Goal: Task Accomplishment & Management: Complete application form

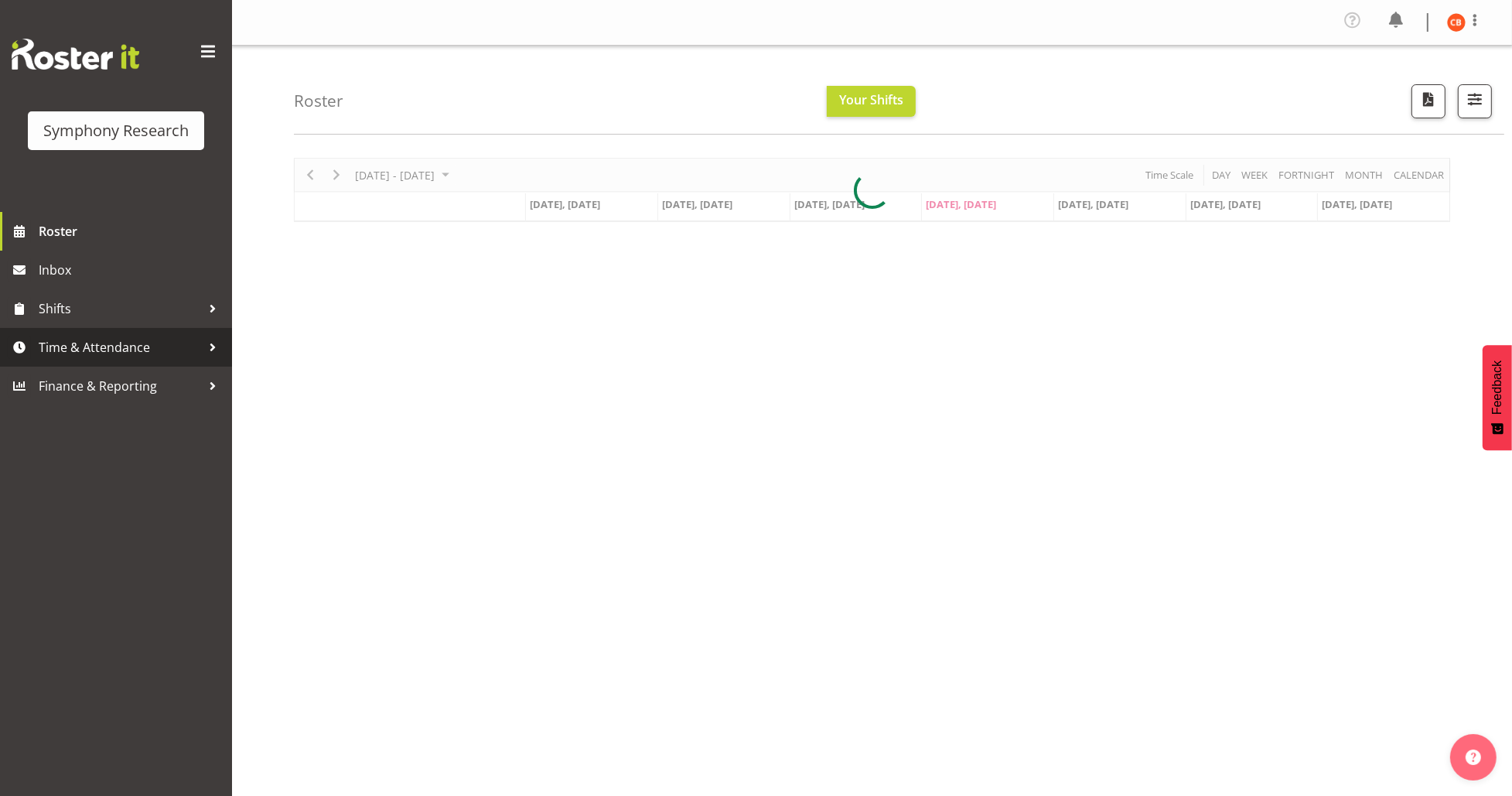
click at [124, 345] on span "Time & Attendance" at bounding box center [120, 348] width 162 height 23
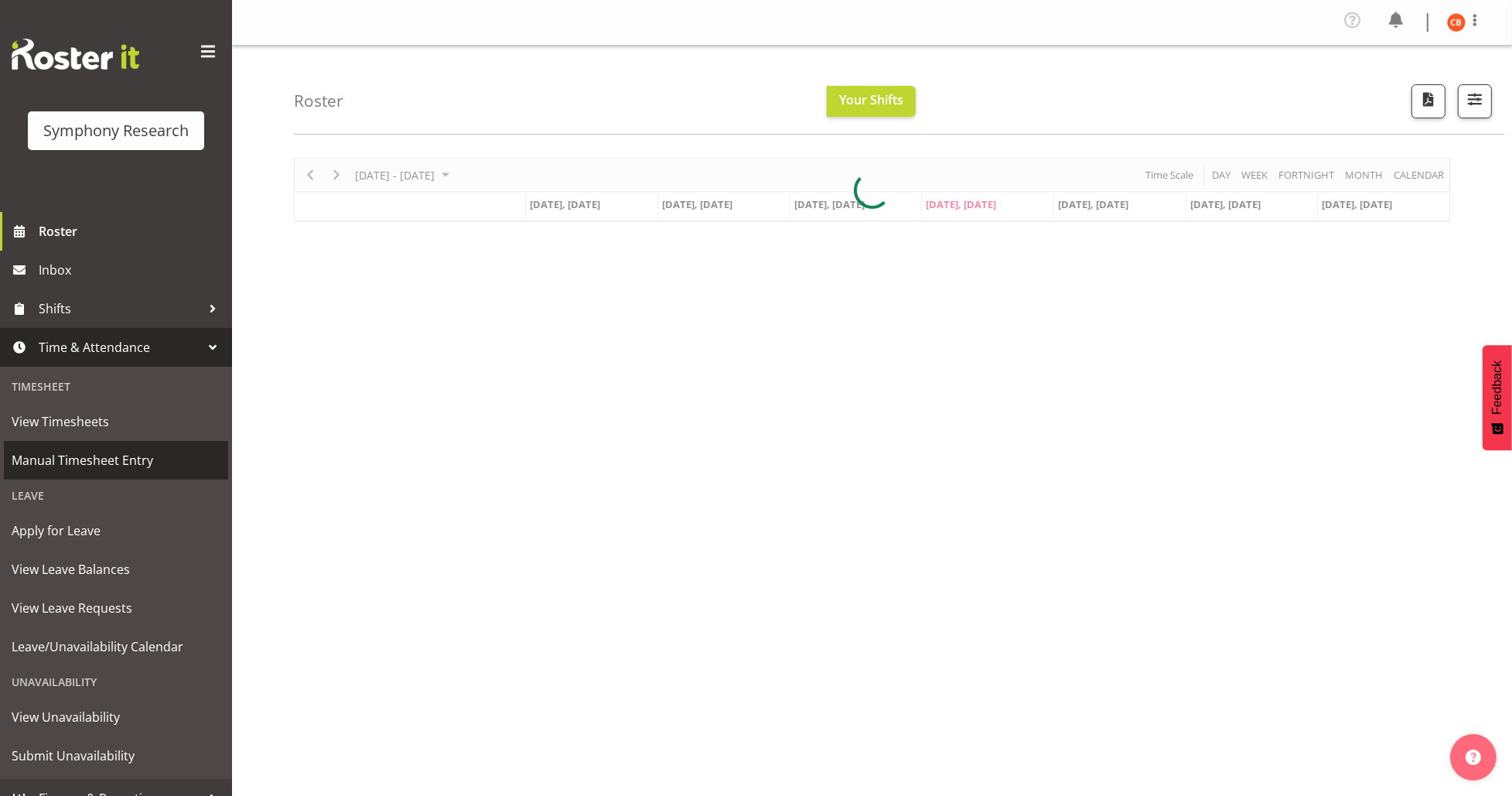
click at [84, 457] on span "Manual Timesheet Entry" at bounding box center [116, 461] width 209 height 23
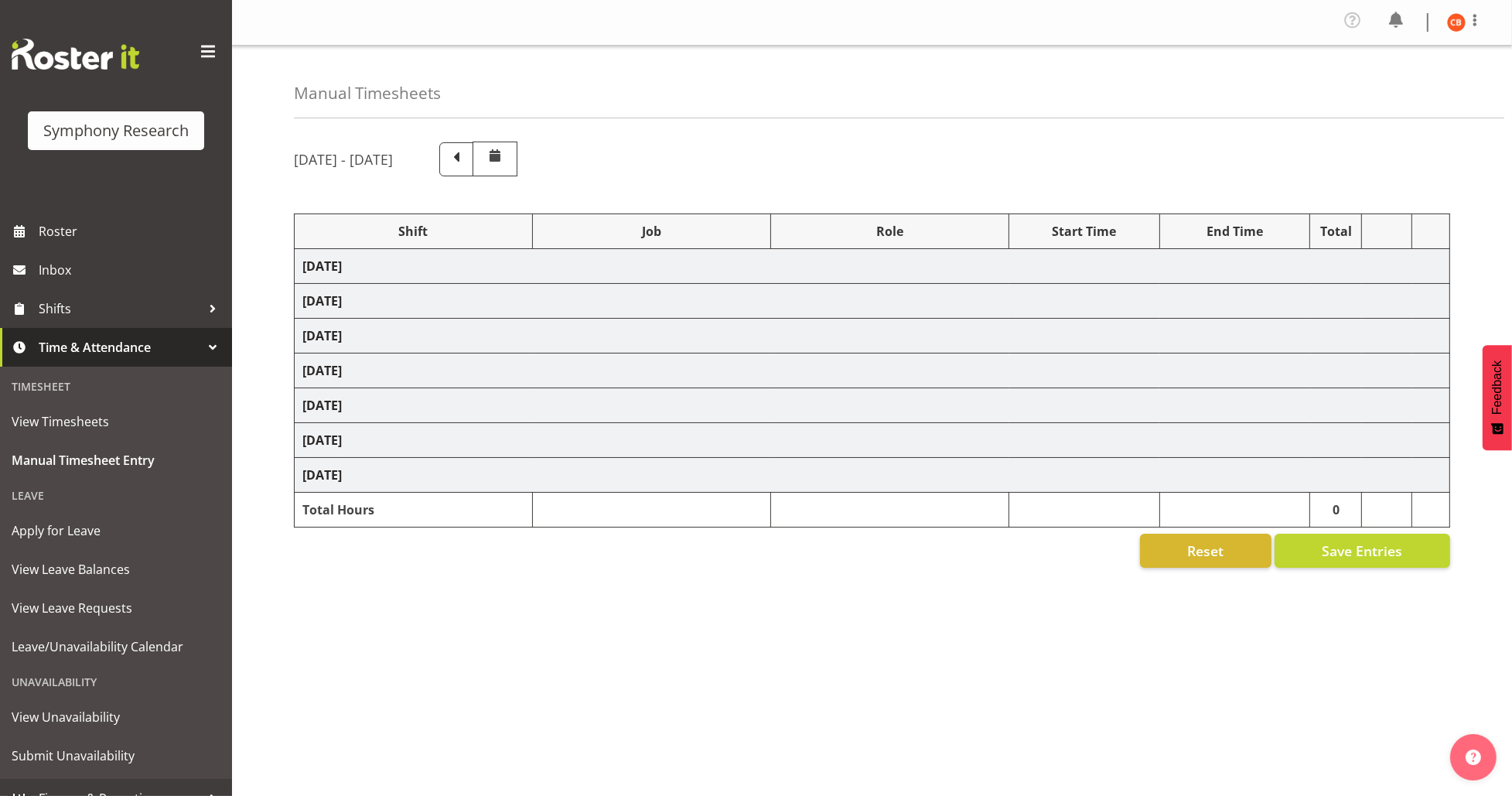
select select "81297"
select select "10587"
select select "81297"
select select "10587"
select select "47"
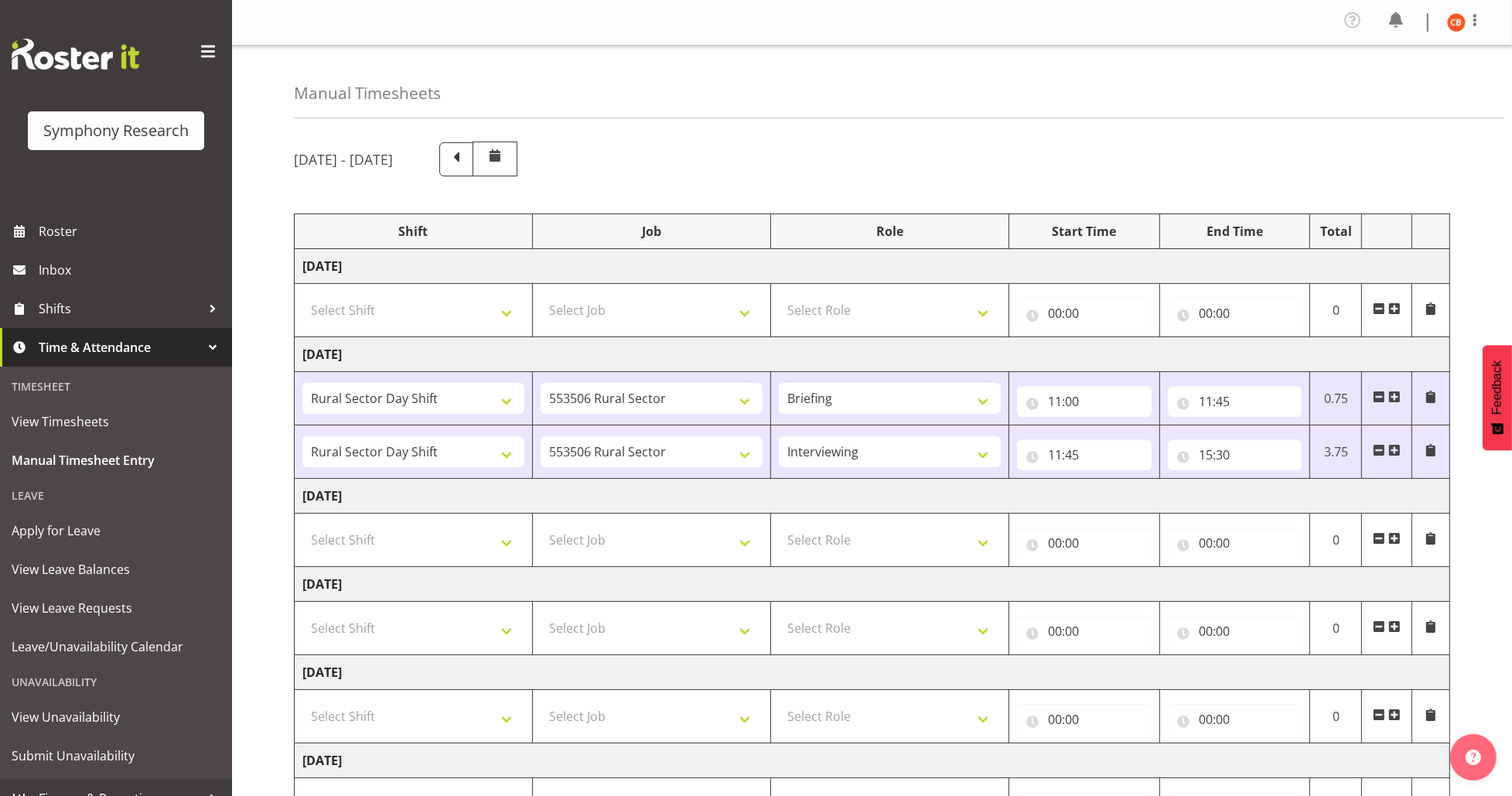
scroll to position [103, 0]
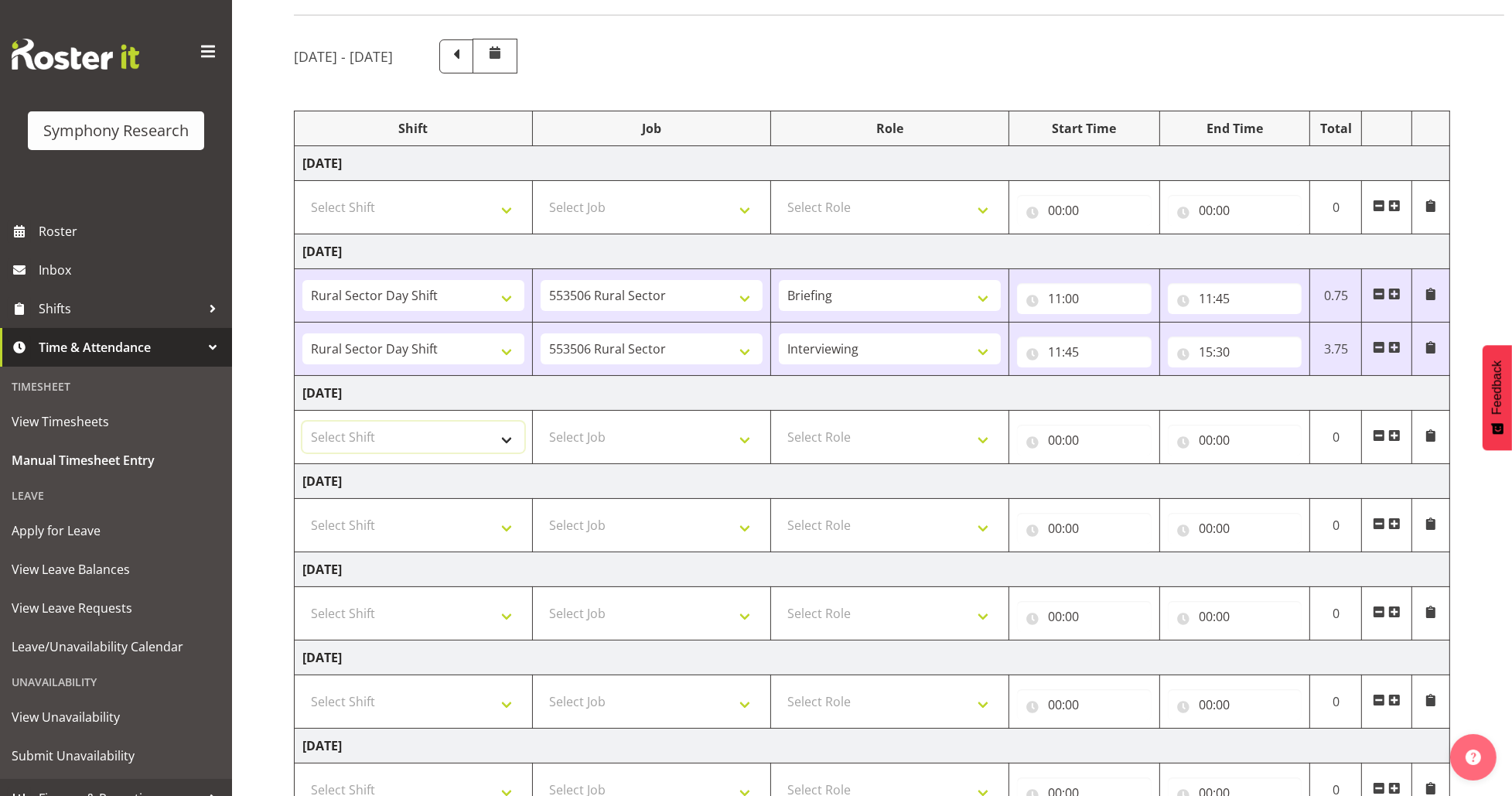
click at [474, 439] on select "Select Shift !!Weekend Residential (Roster IT Shift Label) *Business 9/10am ~ 4…" at bounding box center [413, 437] width 222 height 31
select select "81297"
click at [302, 422] on select "Select Shift !!Weekend Residential (Roster IT Shift Label) *Business 9/10am ~ 4…" at bounding box center [413, 437] width 222 height 31
click at [582, 429] on select "Select Job 550060 IF Admin 553492 World Poll Aus Wave 2 Main 2025 553493 World …" at bounding box center [652, 437] width 222 height 31
select select "10587"
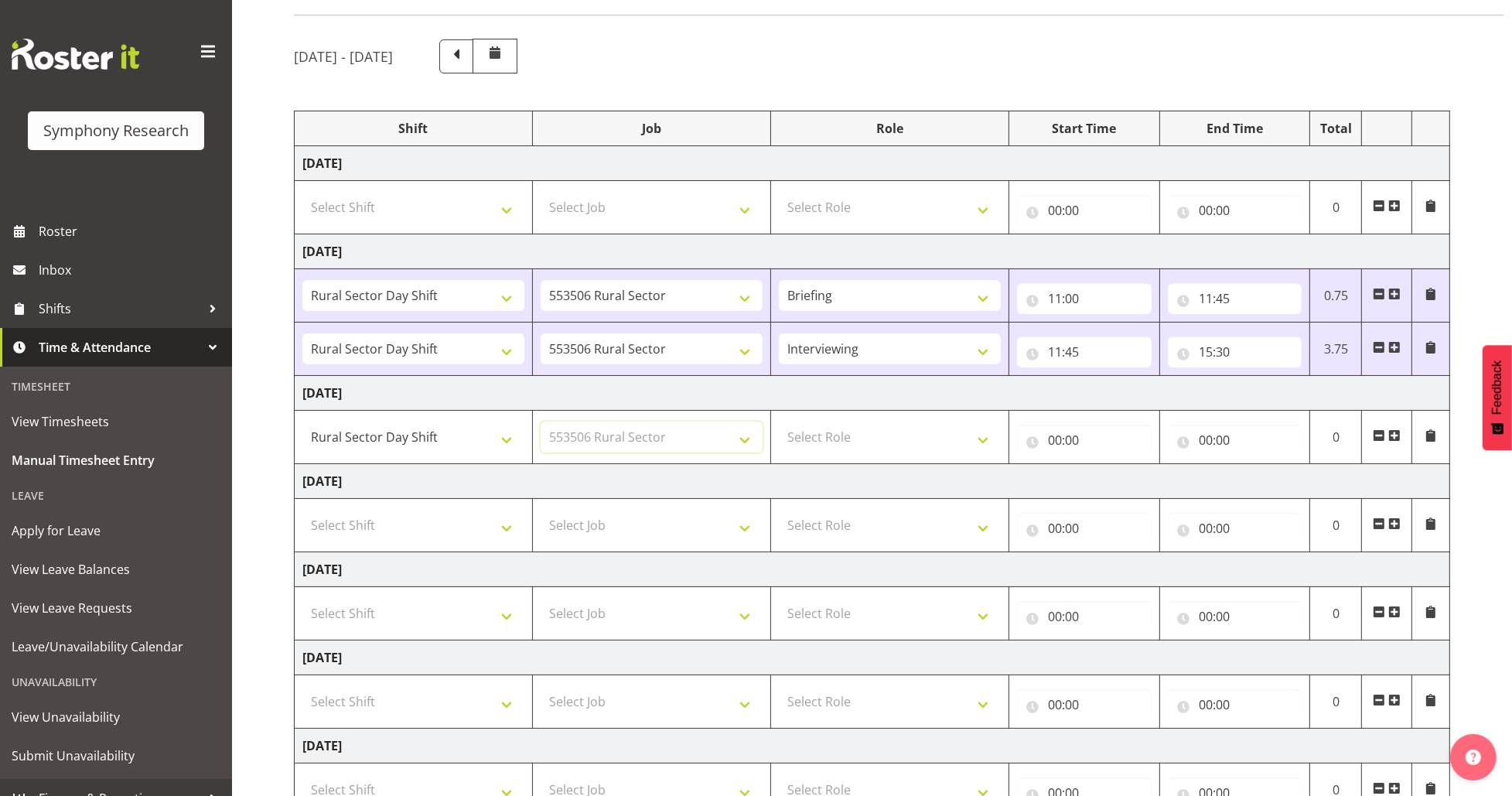
click at [541, 422] on select "Select Job 550060 IF Admin 553492 World Poll Aus Wave 2 Main 2025 553493 World …" at bounding box center [652, 437] width 222 height 31
click at [905, 437] on select "Select Role Briefing Interviewing" at bounding box center [890, 437] width 222 height 31
select select "47"
click at [779, 422] on select "Select Role Briefing Interviewing" at bounding box center [890, 437] width 222 height 31
click at [1051, 433] on input "00:00" at bounding box center [1084, 440] width 135 height 31
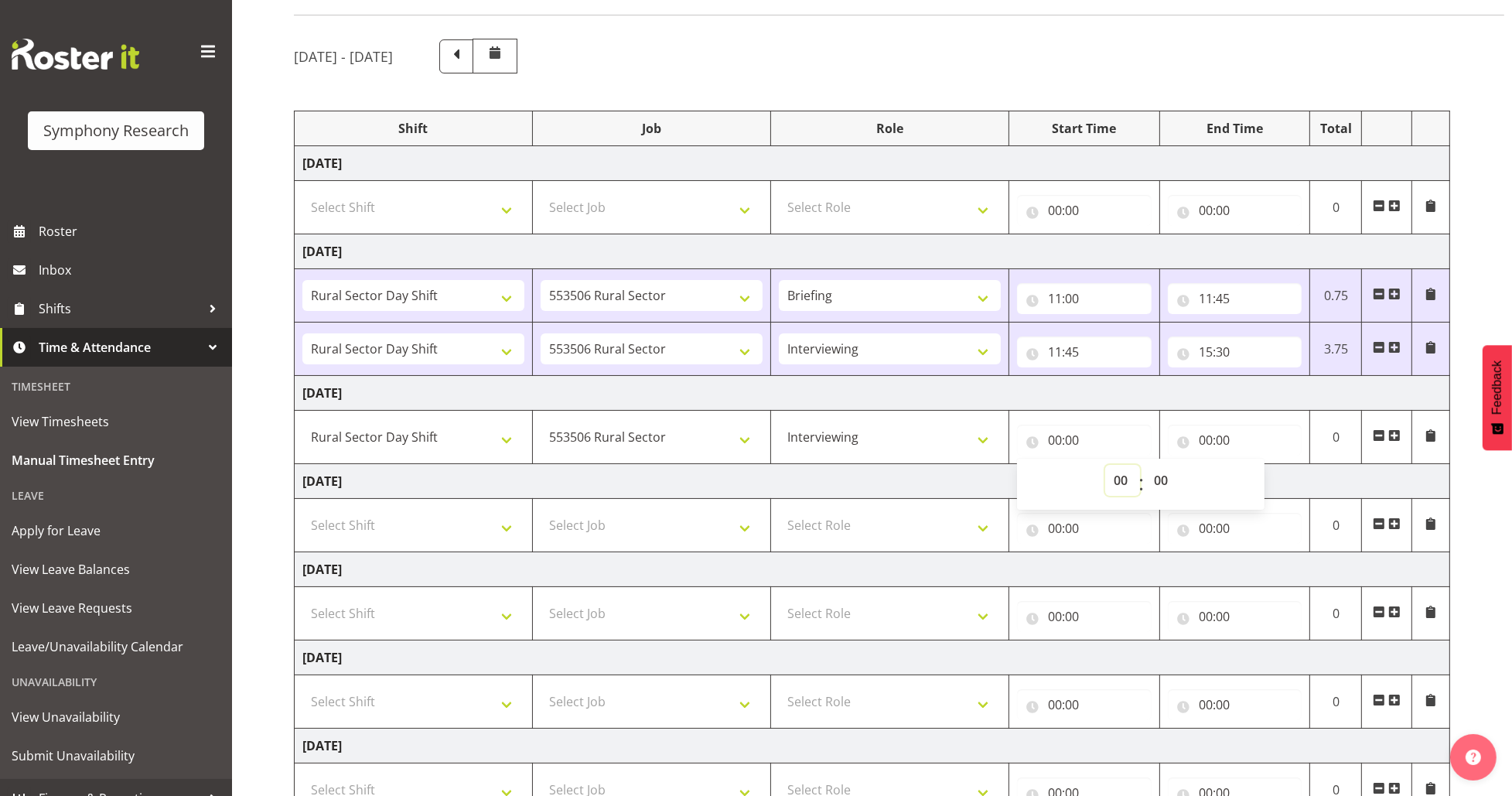
click at [1124, 484] on select "00 01 02 03 04 05 06 07 08 09 10 11 12 13 14 15 16 17 18 19 20 21 22 23" at bounding box center [1122, 481] width 35 height 31
select select "11"
type input "11:00"
click at [1164, 478] on select "00 01 02 03 04 05 06 07 08 09 10 11 12 13 14 15 16 17 18 19 20 21 22 23 24 25 2…" at bounding box center [1163, 481] width 35 height 31
click at [1207, 443] on input "00:00" at bounding box center [1235, 440] width 135 height 31
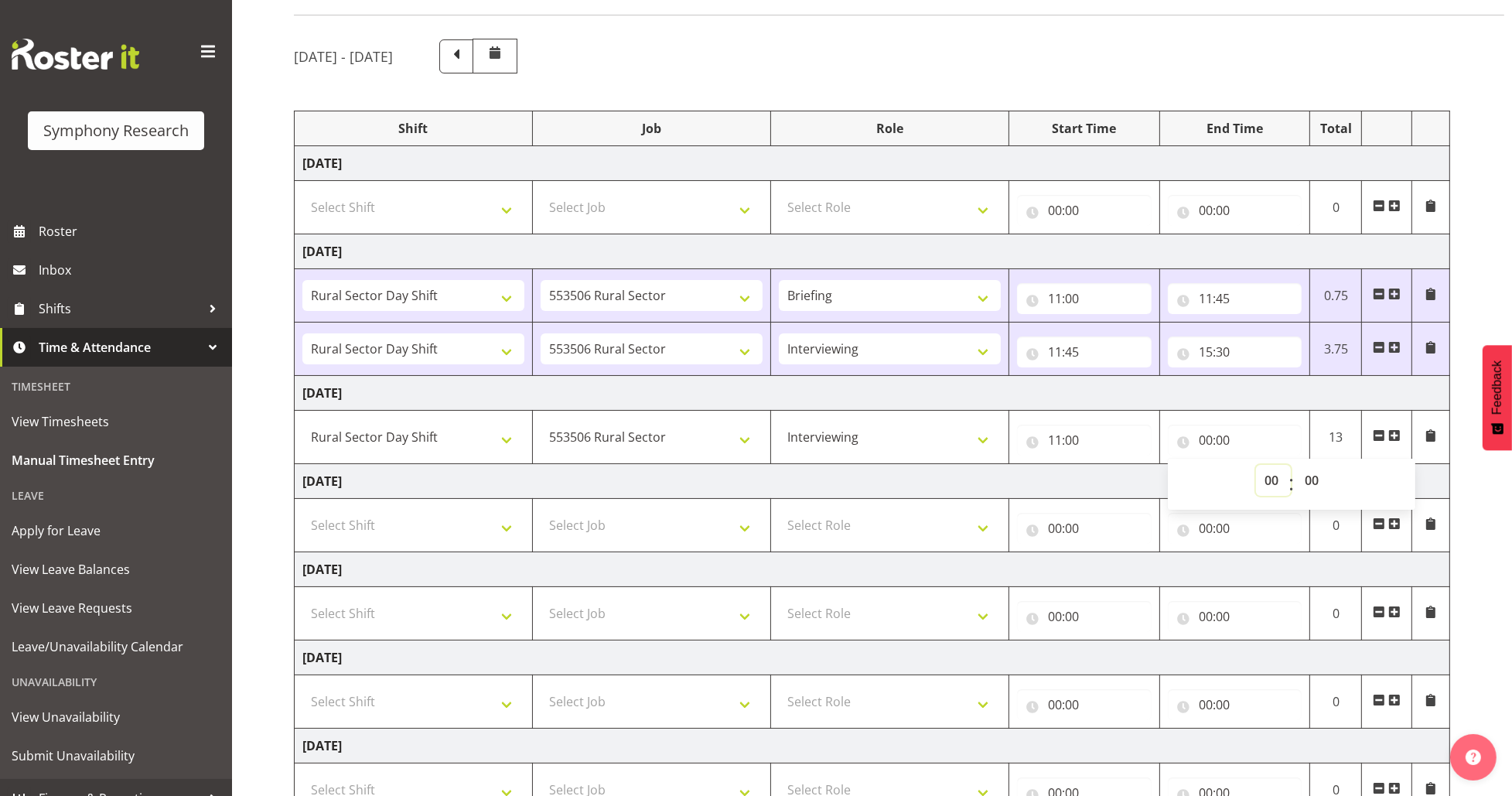
click at [1269, 479] on select "00 01 02 03 04 05 06 07 08 09 10 11 12 13 14 15 16 17 18 19 20 21 22 23" at bounding box center [1274, 481] width 35 height 31
select select "18"
click at [1256, 465] on select "00 01 02 03 04 05 06 07 08 09 10 11 12 13 14 15 16 17 18 19 20 21 22 23" at bounding box center [1274, 481] width 35 height 31
type input "18:00"
click at [1272, 478] on select "00 01 02 03 04 05 06 07 08 09 10 11 12 13 14 15 16 17 18 19 20 21 22 23" at bounding box center [1274, 481] width 35 height 31
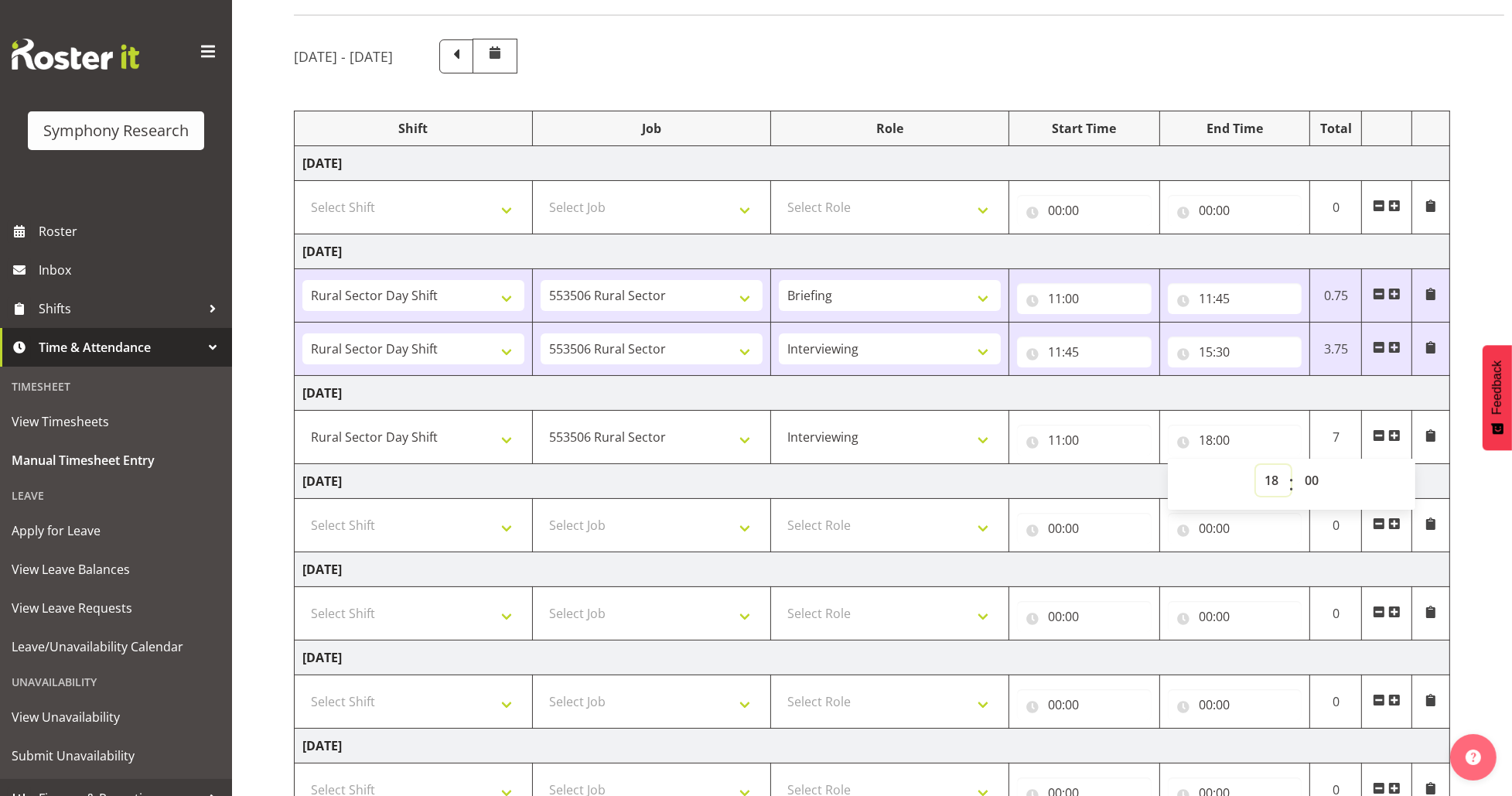
select select "15"
type input "15:00"
click at [1309, 470] on select "00 01 02 03 04 05 06 07 08 09 10 11 12 13 14 15 16 17 18 19 20 21 22 23 24 25 2…" at bounding box center [1314, 481] width 35 height 31
select select "30"
type input "15:30"
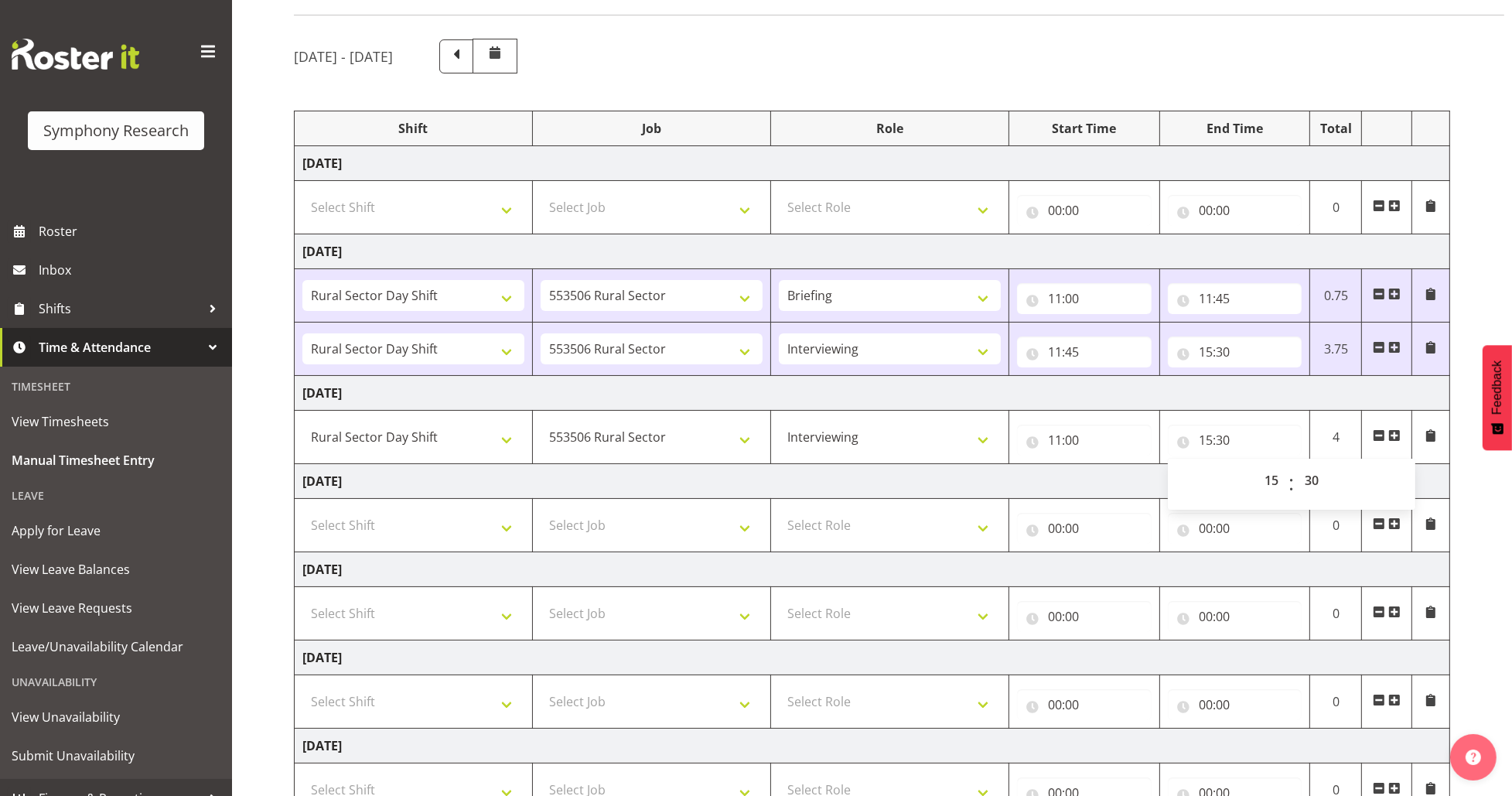
click at [1458, 462] on div "September 1st - September 7th 2025 Shift Job Role Start Time End Time Total Mon…" at bounding box center [903, 465] width 1218 height 877
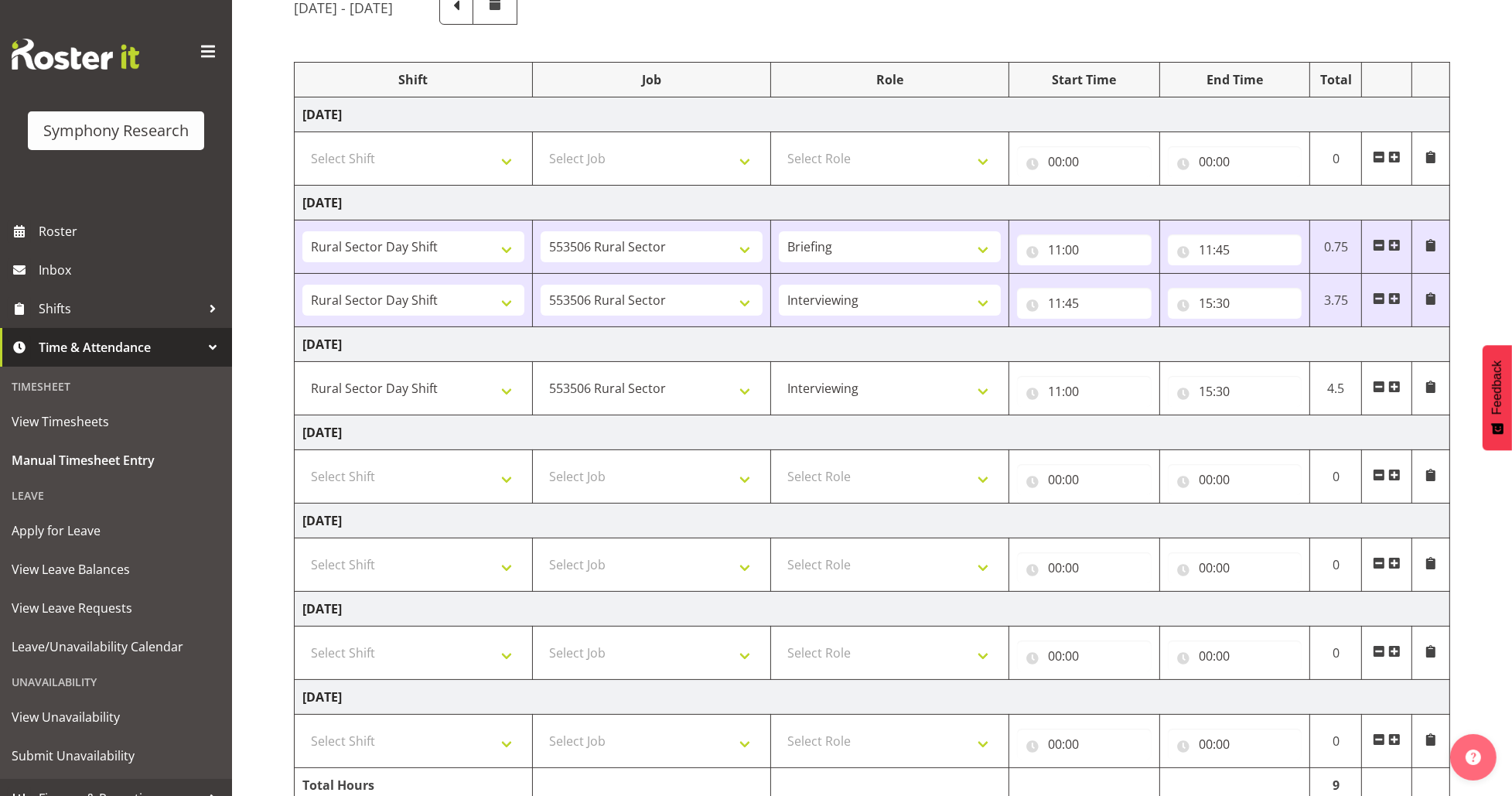
scroll to position [206, 0]
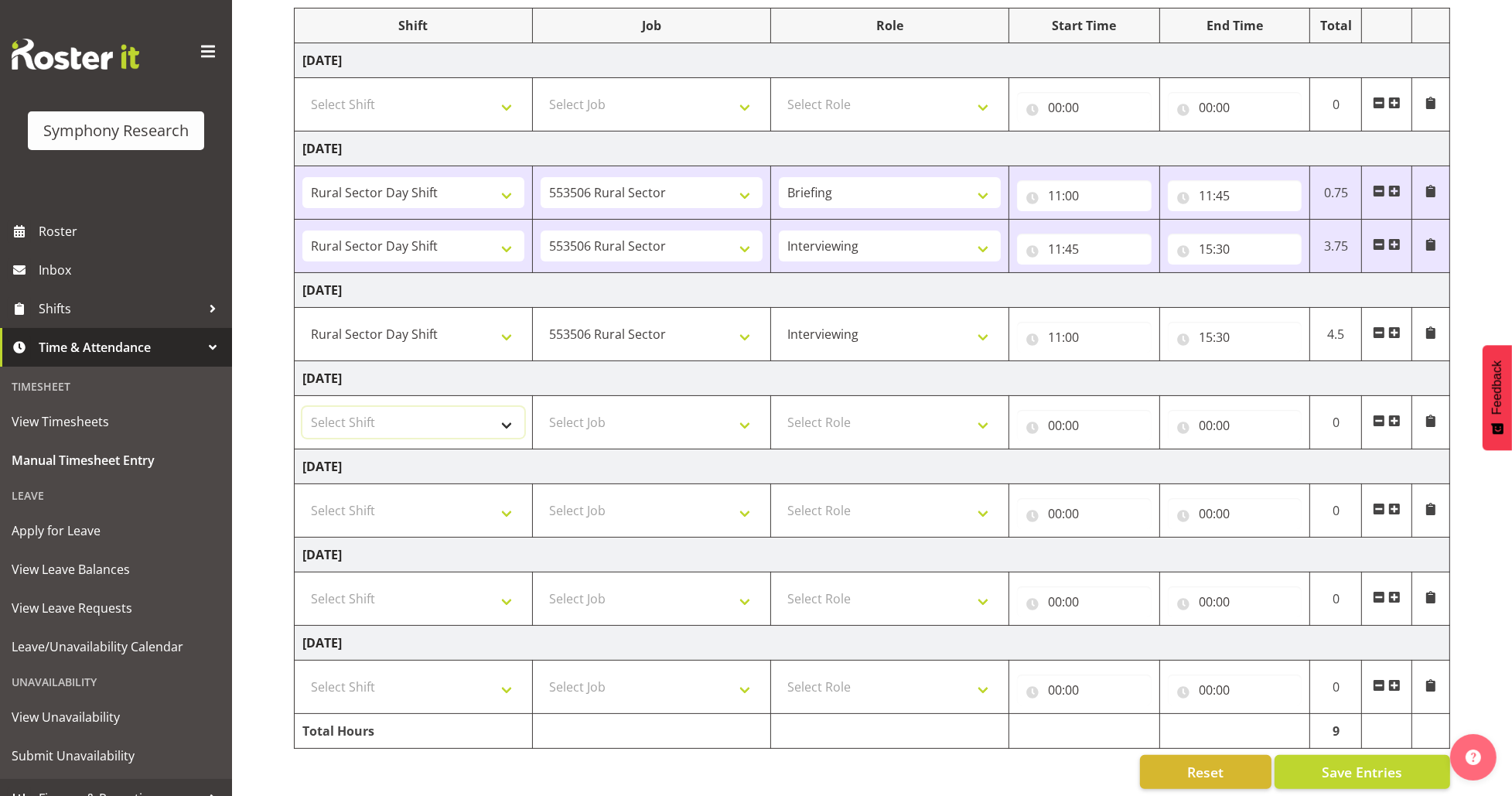
click at [488, 423] on select "Select Shift !!Weekend Residential (Roster IT Shift Label) *Business 9/10am ~ 4…" at bounding box center [413, 423] width 222 height 31
select select "26078"
click at [302, 407] on select "Select Shift !!Weekend Residential (Roster IT Shift Label) *Business 9/10am ~ 4…" at bounding box center [413, 423] width 222 height 31
click at [617, 423] on select "Select Job 550060 IF Admin 553492 World Poll Aus Wave 2 Main 2025 553493 World …" at bounding box center [652, 423] width 222 height 31
click at [541, 407] on select "Select Job 550060 IF Admin 553492 World Poll Aus Wave 2 Main 2025 553493 World …" at bounding box center [652, 423] width 222 height 31
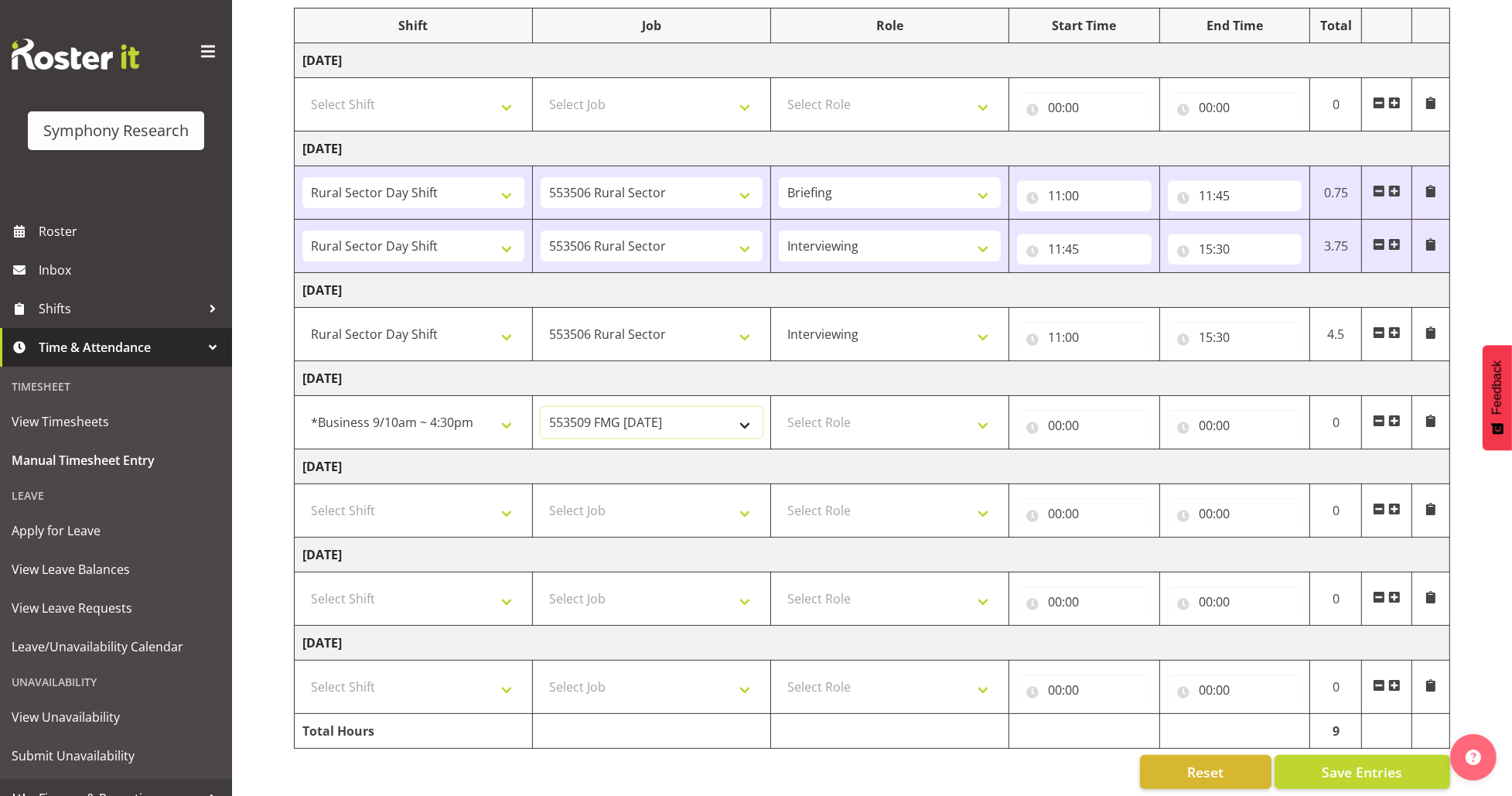
click at [651, 423] on select "550060 IF Admin 553492 World Poll Aus Wave 2 Main 2025 553493 World Poll NZ Wav…" at bounding box center [652, 423] width 222 height 31
select select "10242"
click at [541, 407] on select "550060 IF Admin 553492 World Poll Aus Wave 2 Main 2025 553493 World Poll NZ Wav…" at bounding box center [652, 423] width 222 height 31
click at [810, 421] on select "Select Role Briefing Interviewing" at bounding box center [890, 423] width 222 height 31
select select "47"
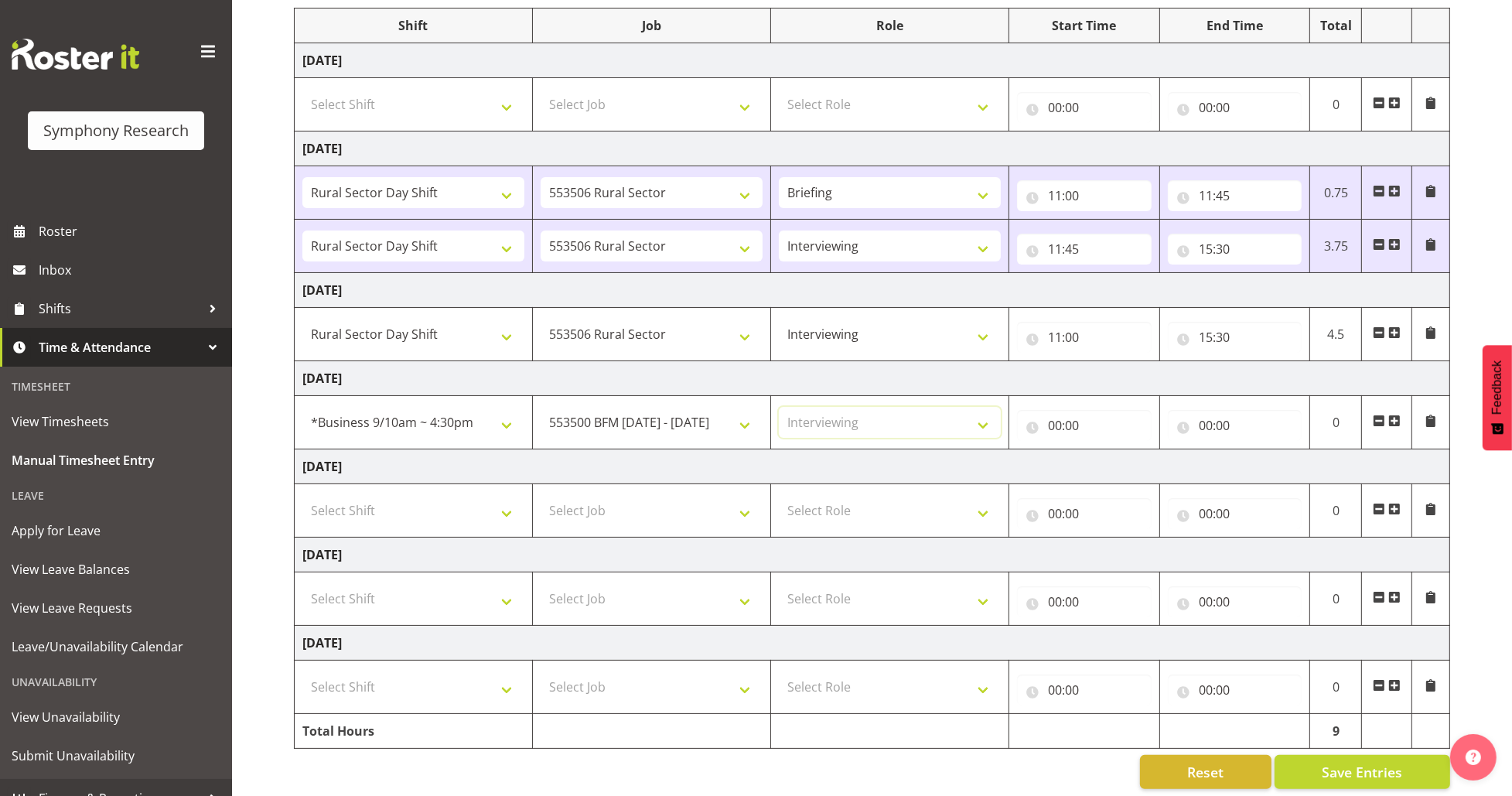
click at [779, 407] on select "Select Role Briefing Interviewing" at bounding box center [890, 423] width 222 height 31
click at [1053, 423] on input "00:00" at bounding box center [1084, 426] width 135 height 31
click at [1114, 460] on select "00 01 02 03 04 05 06 07 08 09 10 11 12 13 14 15 16 17 18 19 20 21 22 23" at bounding box center [1122, 466] width 35 height 31
select select "11"
type input "11:00"
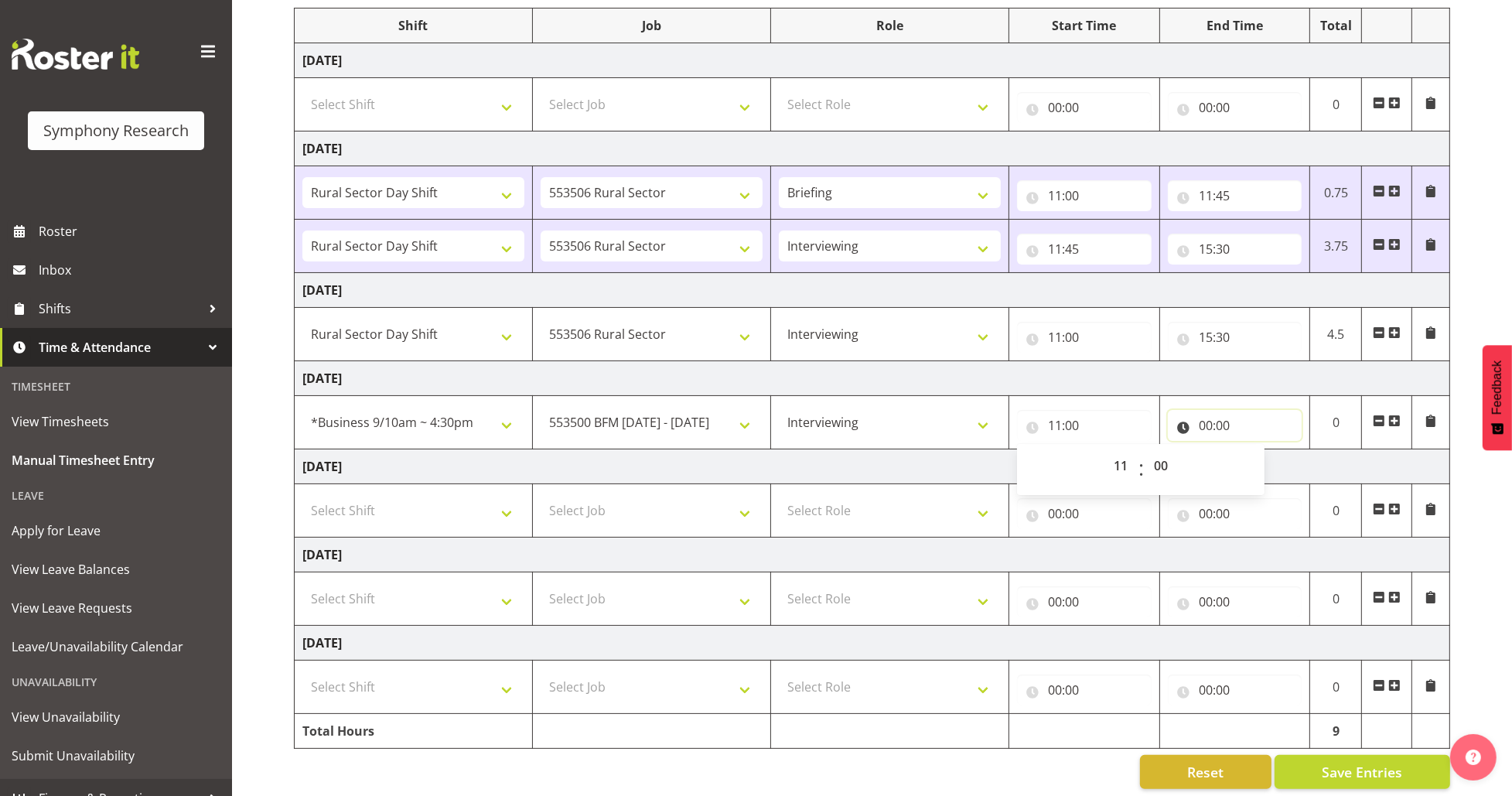
click at [1204, 430] on input "00:00" at bounding box center [1235, 426] width 135 height 31
click at [1274, 466] on select "00 01 02 03 04 05 06 07 08 09 10 11 12 13 14 15 16 17 18 19 20 21 22 23" at bounding box center [1274, 466] width 35 height 31
select select "15"
type input "15:00"
click at [1274, 466] on select "00 01 02 03 04 05 06 07 08 09 10 11 12 13 14 15 16 17 18 19 20 21 22 23" at bounding box center [1274, 466] width 35 height 31
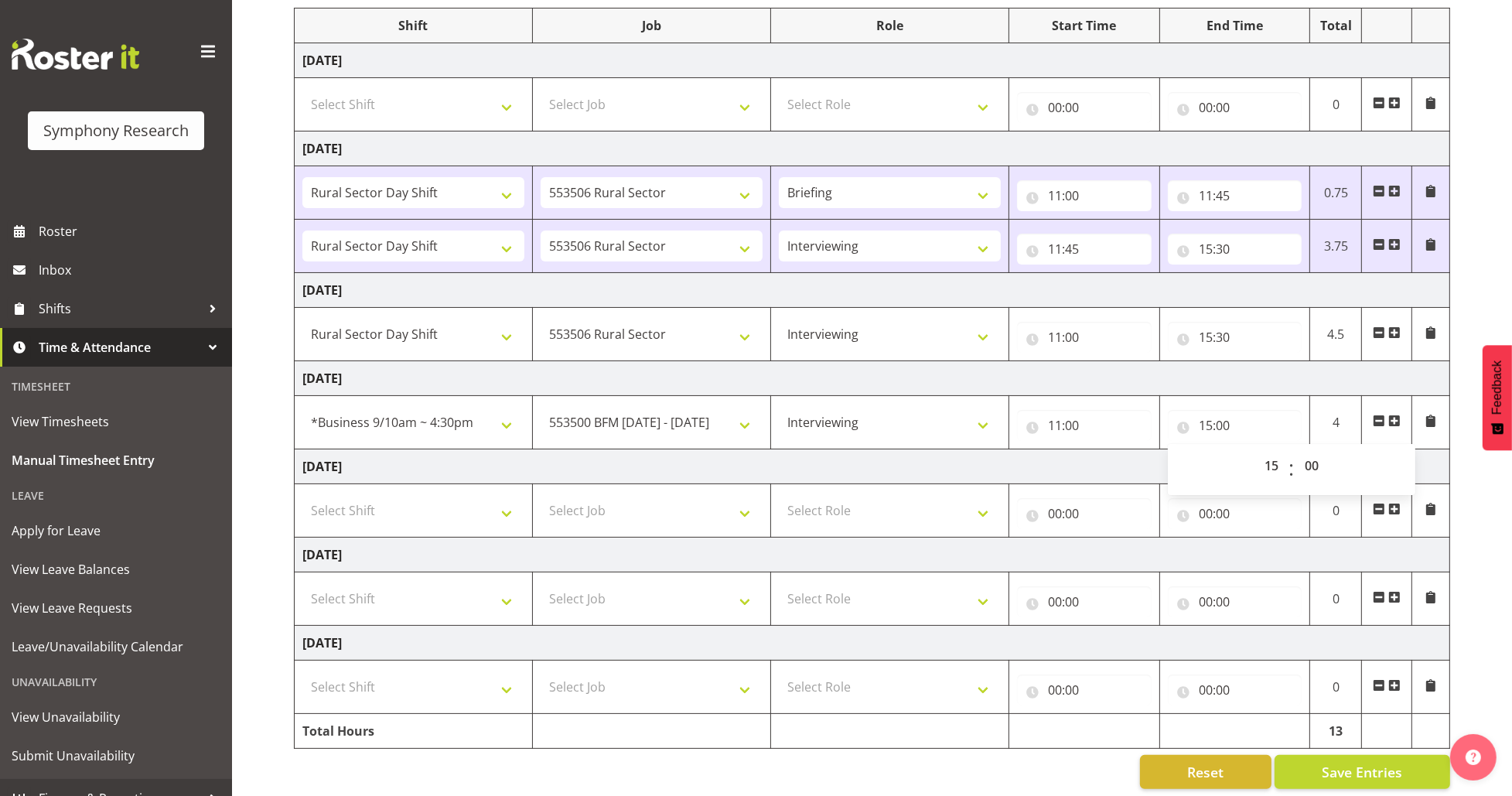
click at [1453, 456] on div "September 1st - September 7th 2025 Shift Job Role Start Time End Time Total Mon…" at bounding box center [903, 363] width 1218 height 877
click at [1376, 763] on span "Save Entries" at bounding box center [1362, 773] width 80 height 20
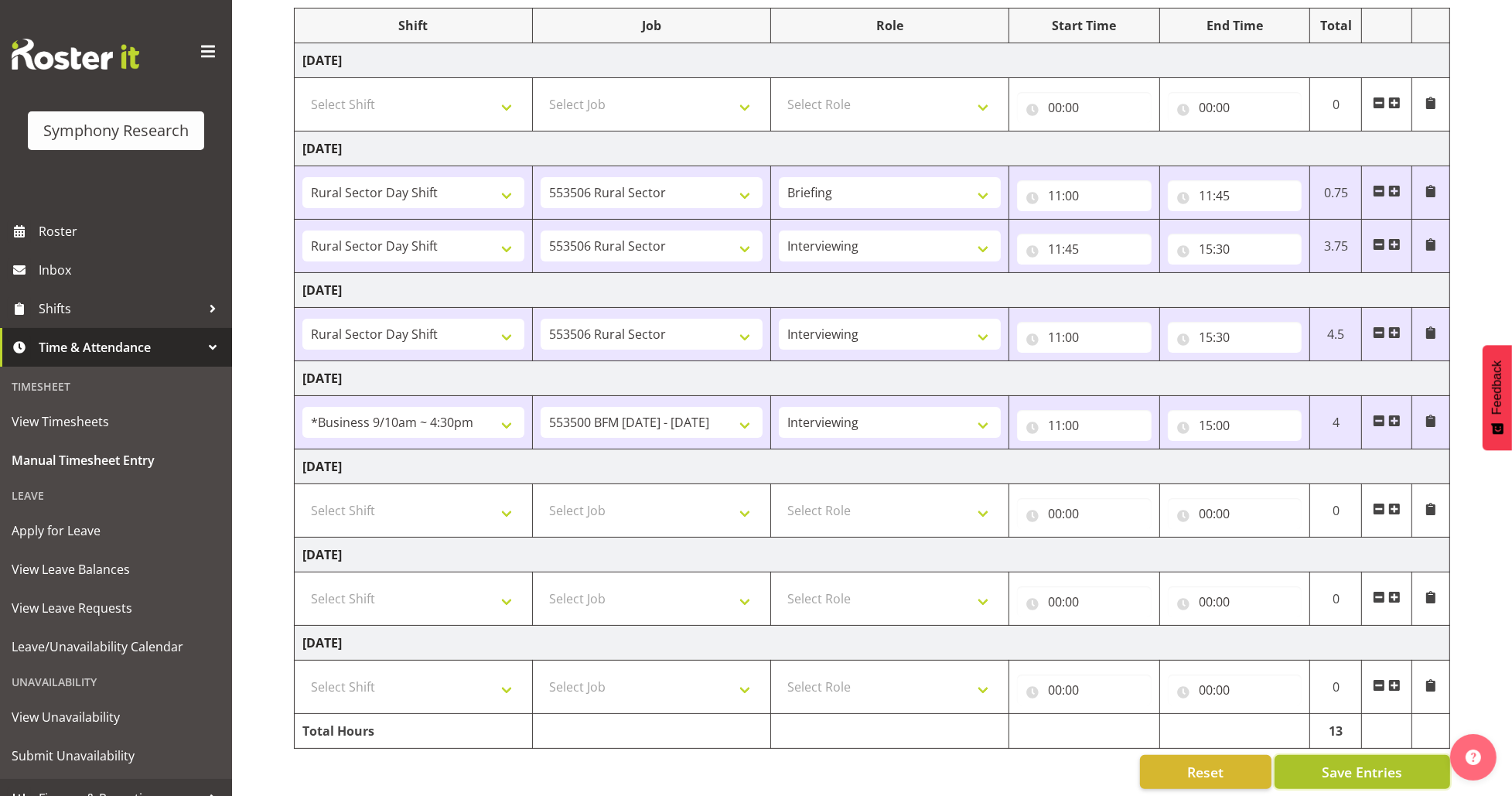
click at [1368, 773] on span "Save Entries" at bounding box center [1362, 773] width 80 height 20
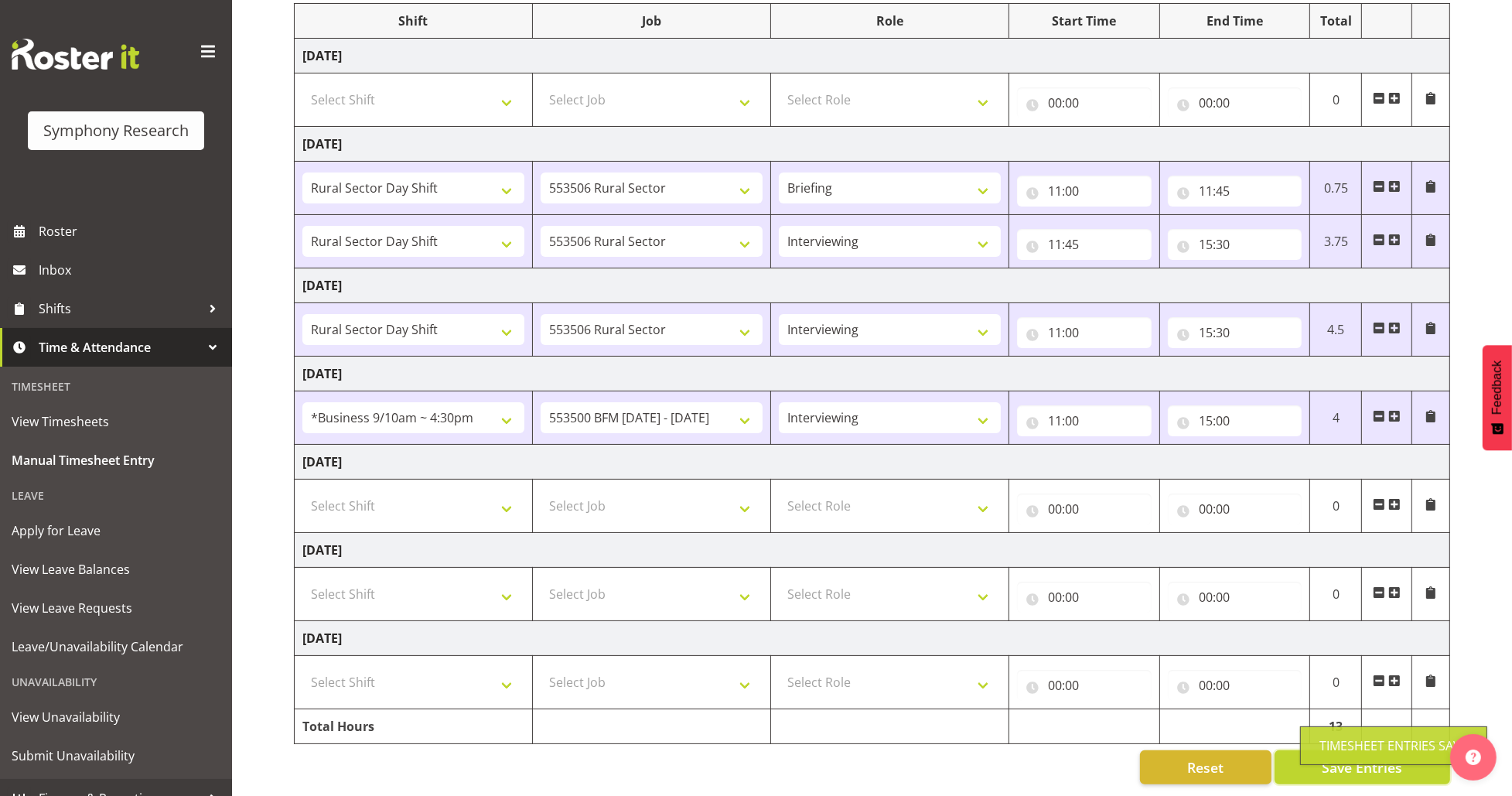
scroll to position [227, 0]
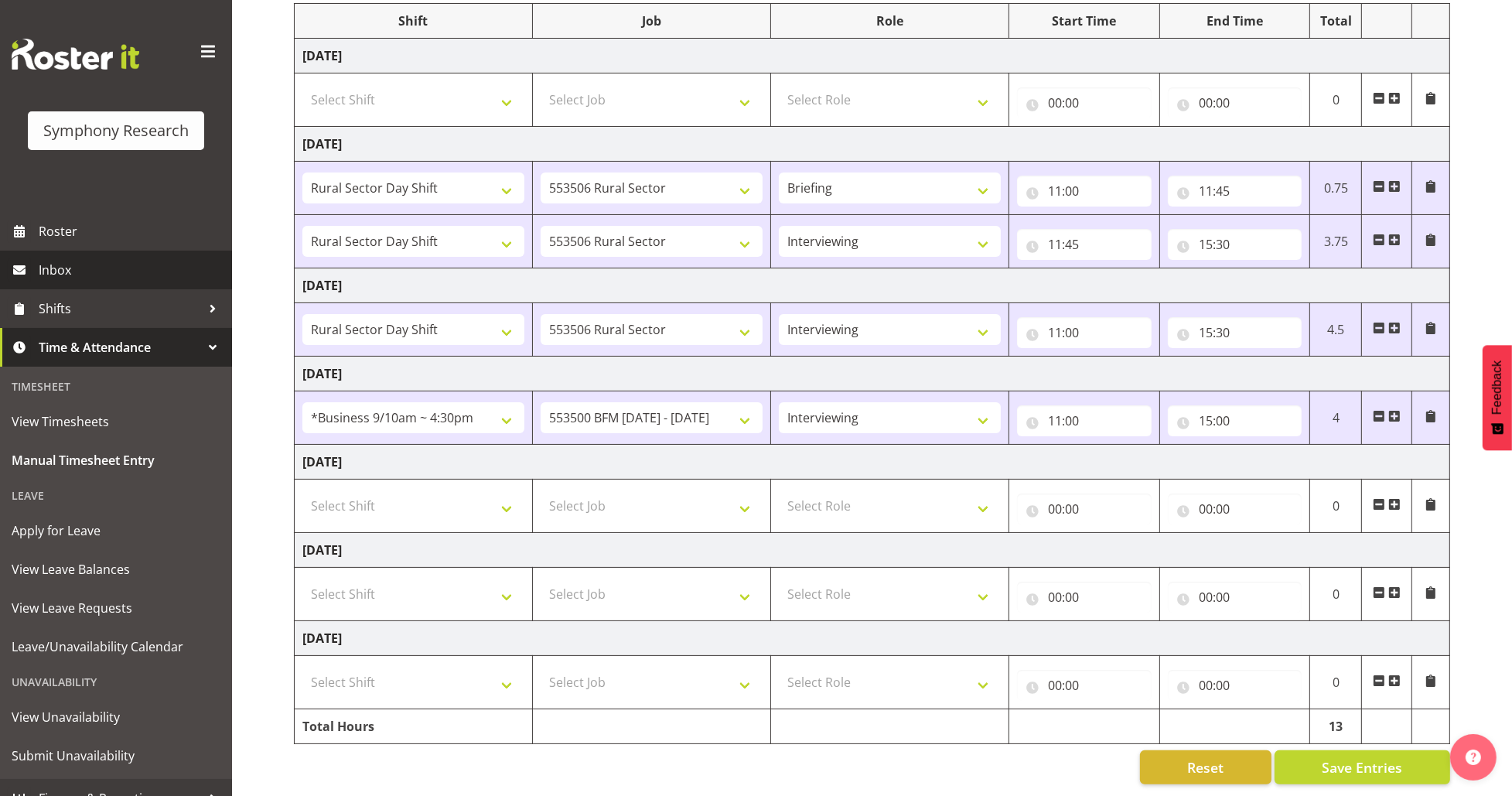
click at [90, 265] on span "Inbox" at bounding box center [132, 271] width 185 height 23
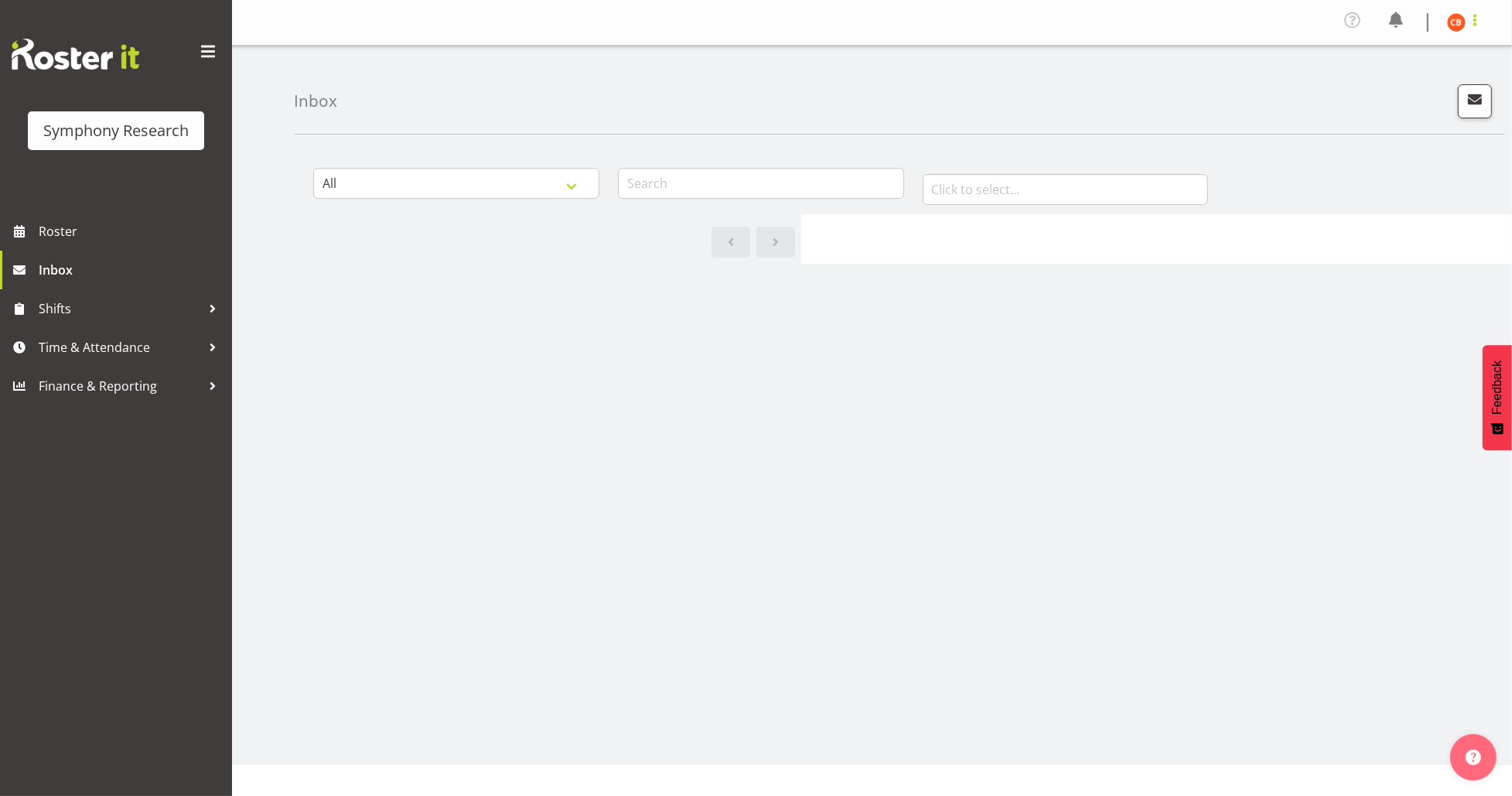
click at [1466, 21] on span at bounding box center [1475, 20] width 19 height 19
click at [1433, 82] on link "Log Out" at bounding box center [1410, 85] width 149 height 28
